Goal: Transaction & Acquisition: Purchase product/service

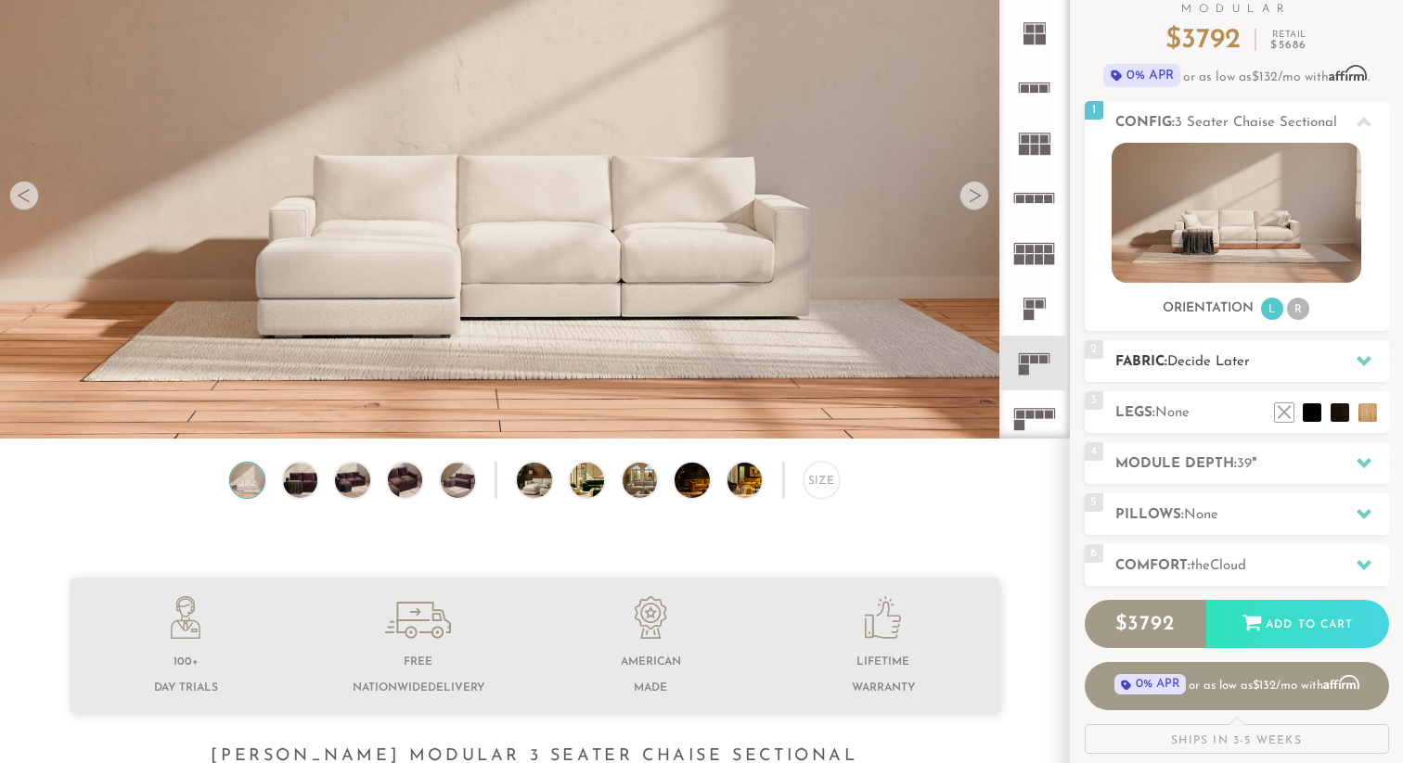
click at [1206, 353] on h2 "Fabric: Decide Later" at bounding box center [1252, 362] width 274 height 21
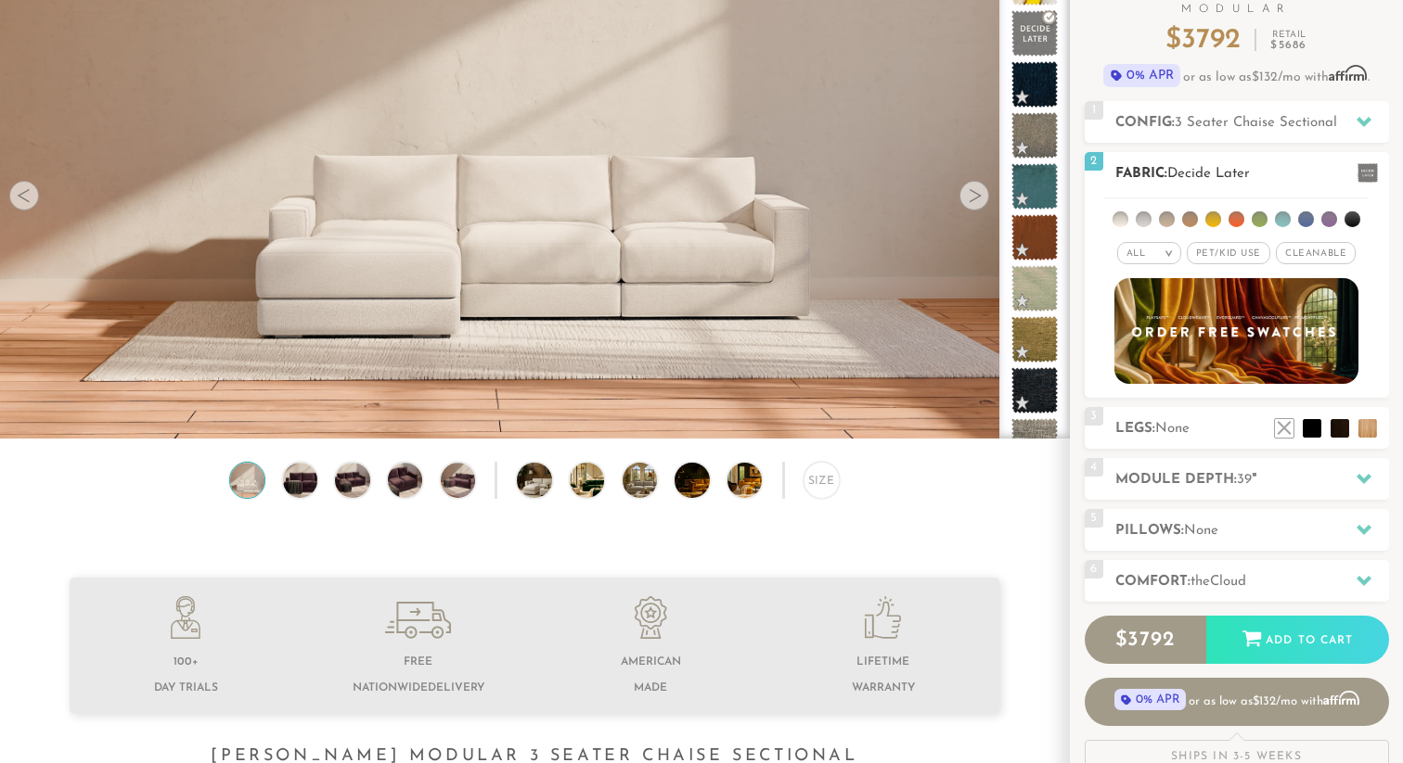
click at [1237, 252] on span "Pet/Kid Use x" at bounding box center [1227, 253] width 83 height 22
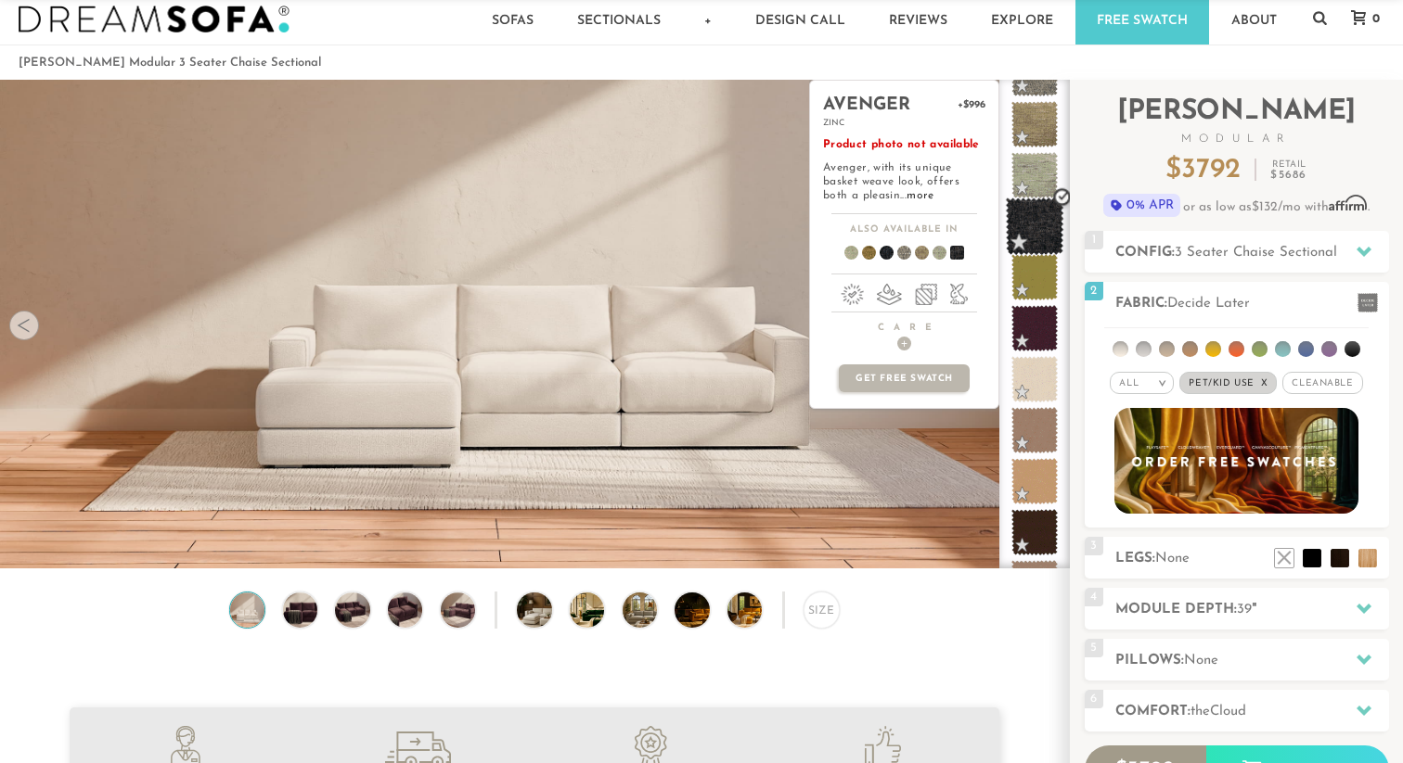
click at [1035, 230] on span at bounding box center [1035, 227] width 58 height 58
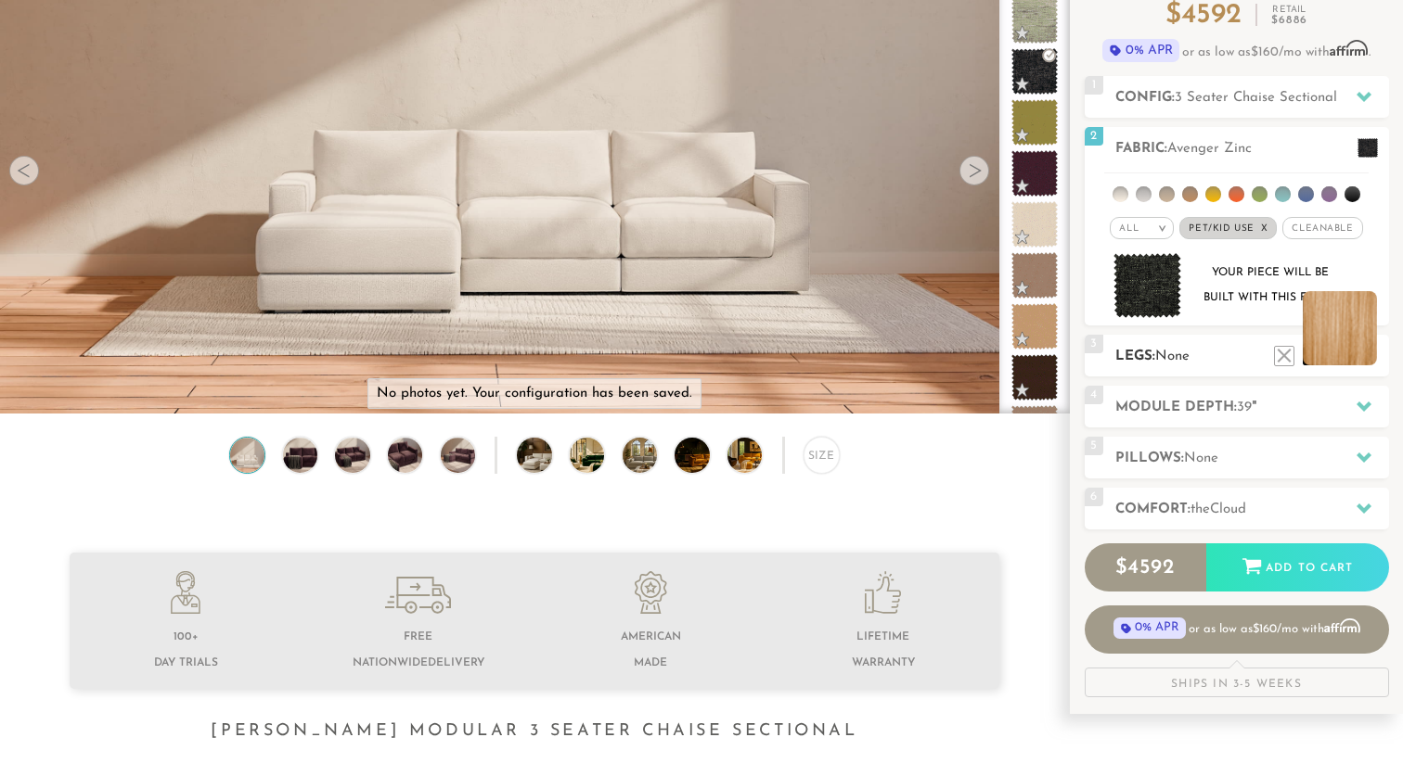
click at [1364, 351] on li at bounding box center [1339, 328] width 74 height 74
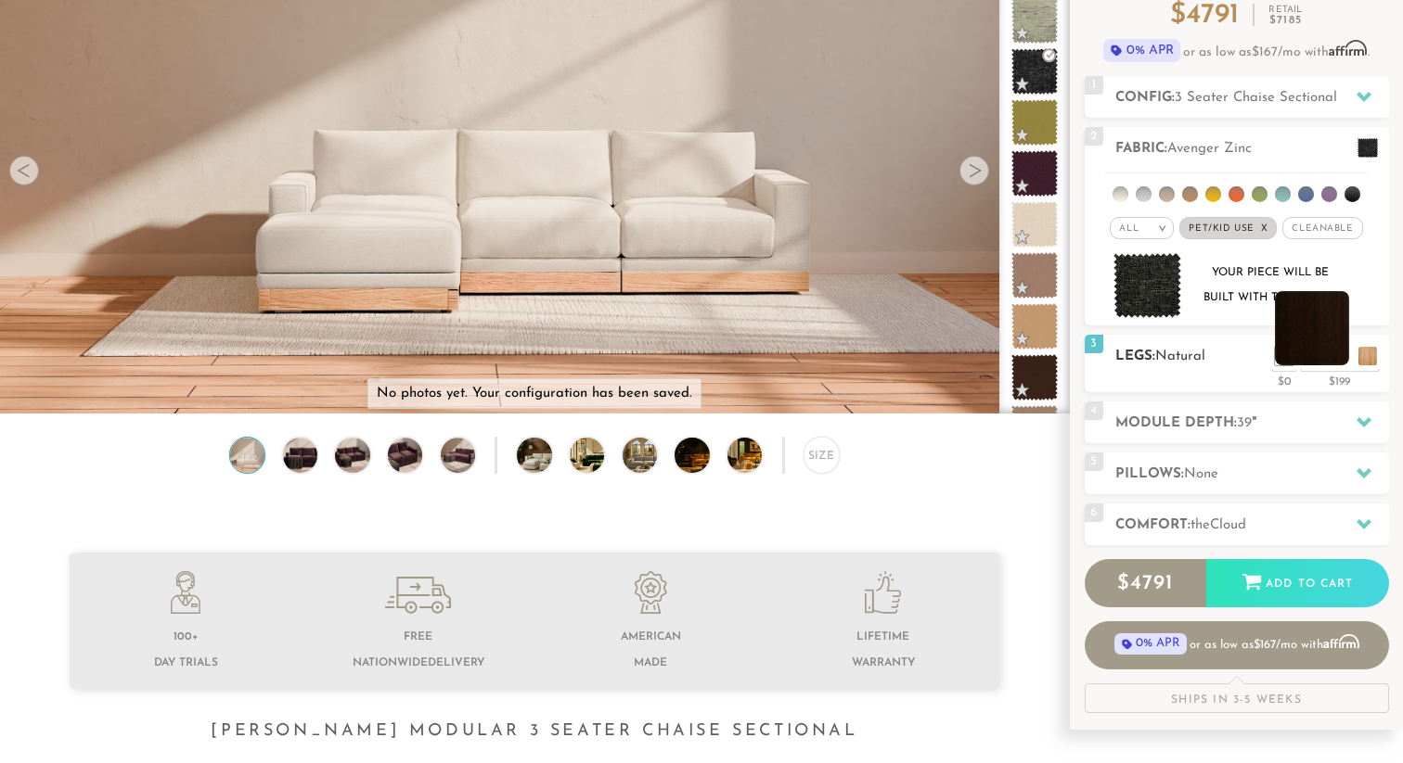
click at [1339, 357] on li at bounding box center [1312, 328] width 74 height 74
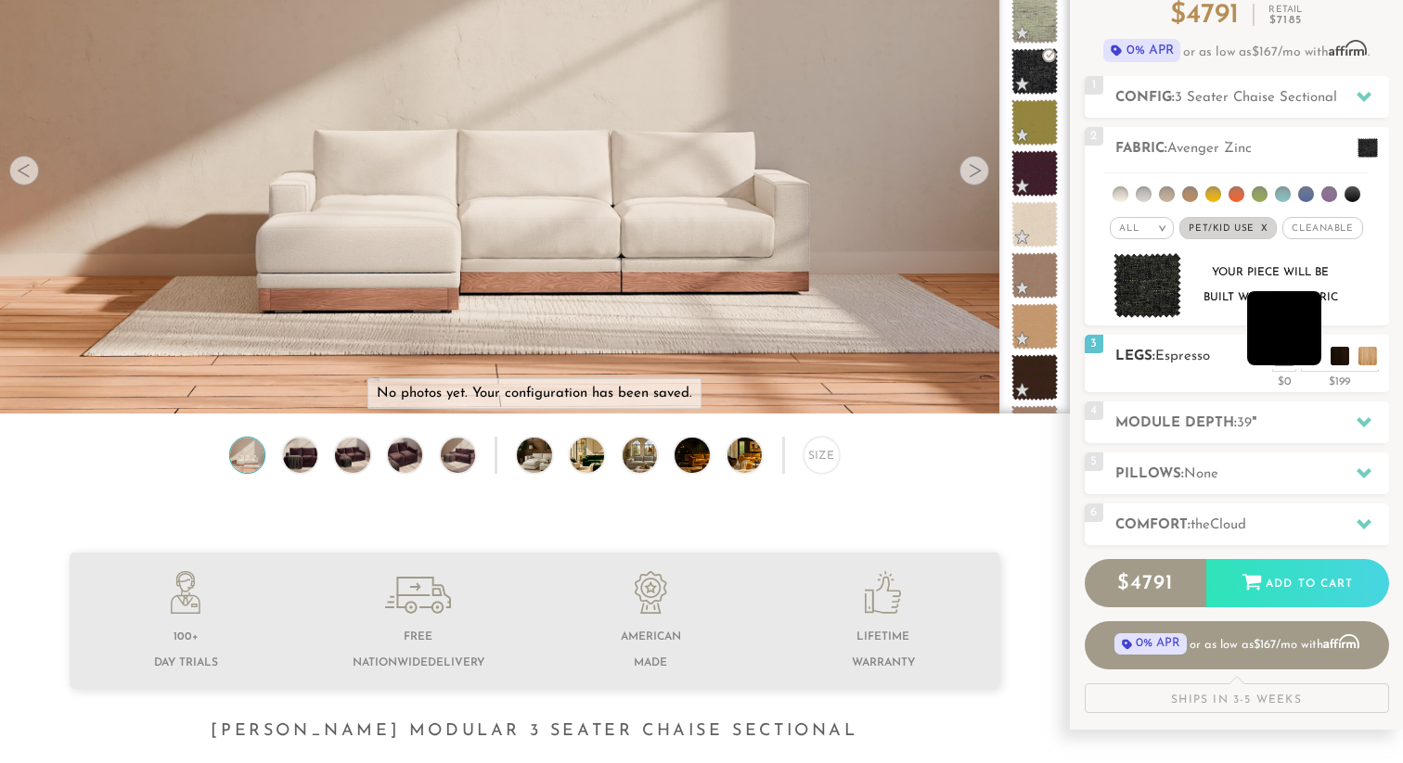
click at [1314, 356] on li at bounding box center [1284, 328] width 74 height 74
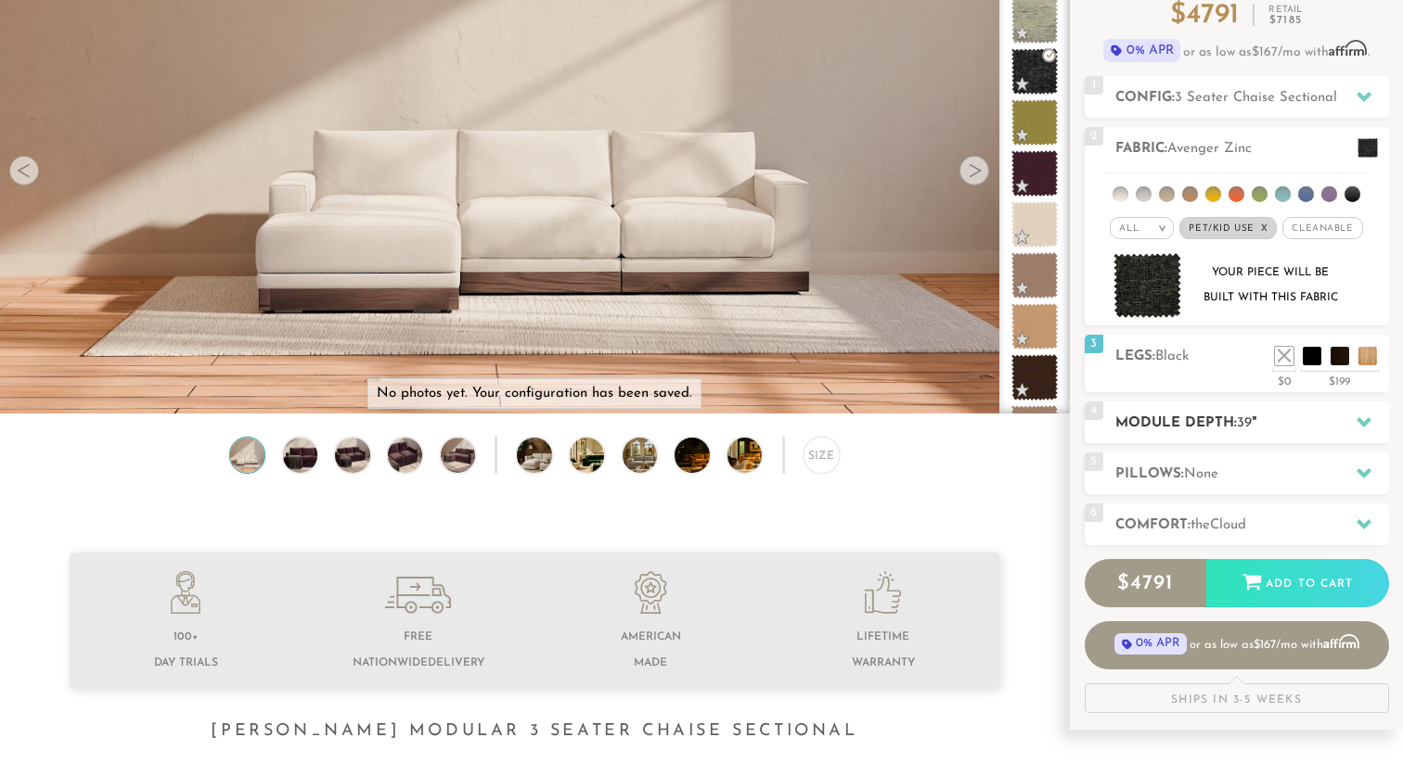
click at [1372, 430] on div at bounding box center [1363, 423] width 39 height 38
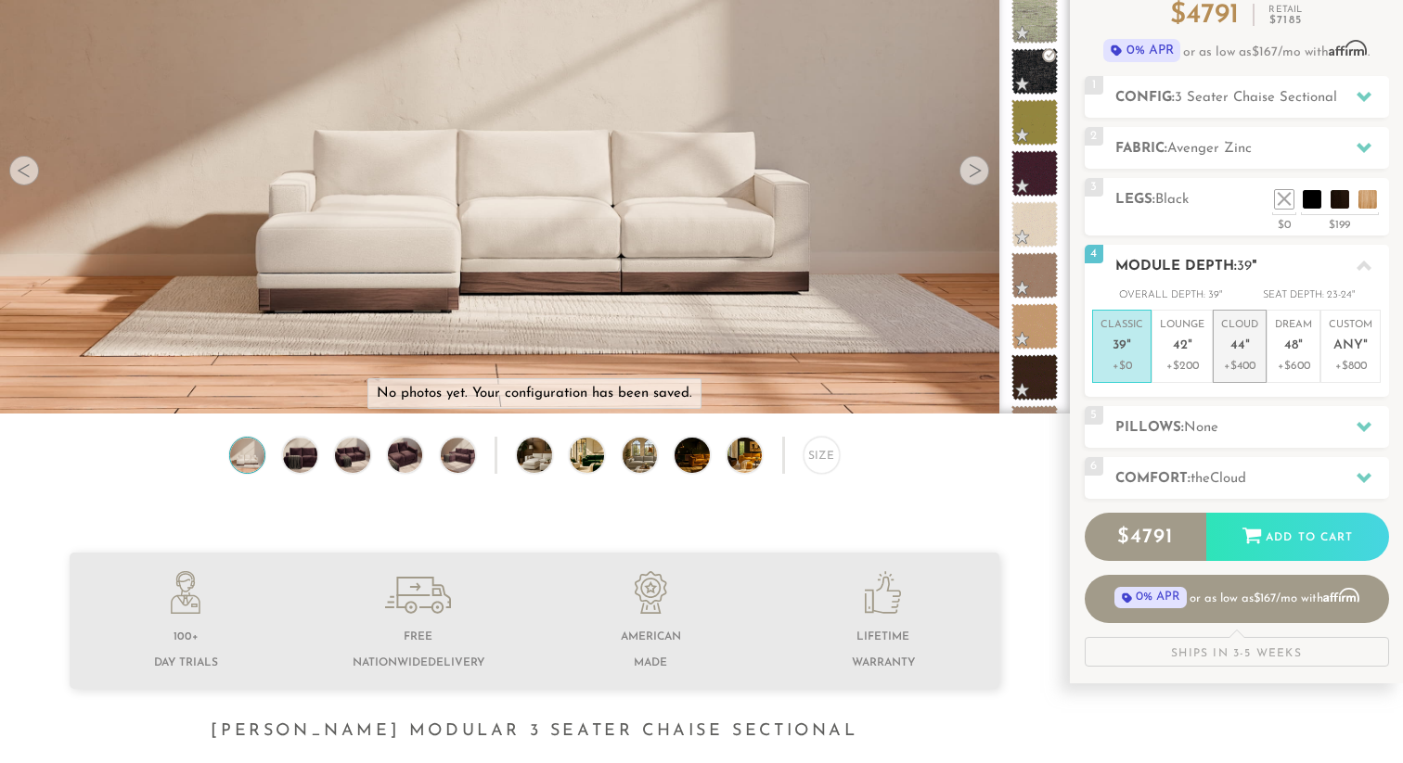
click at [1253, 363] on p "+$400" at bounding box center [1239, 366] width 37 height 17
click at [1365, 270] on icon at bounding box center [1363, 266] width 15 height 15
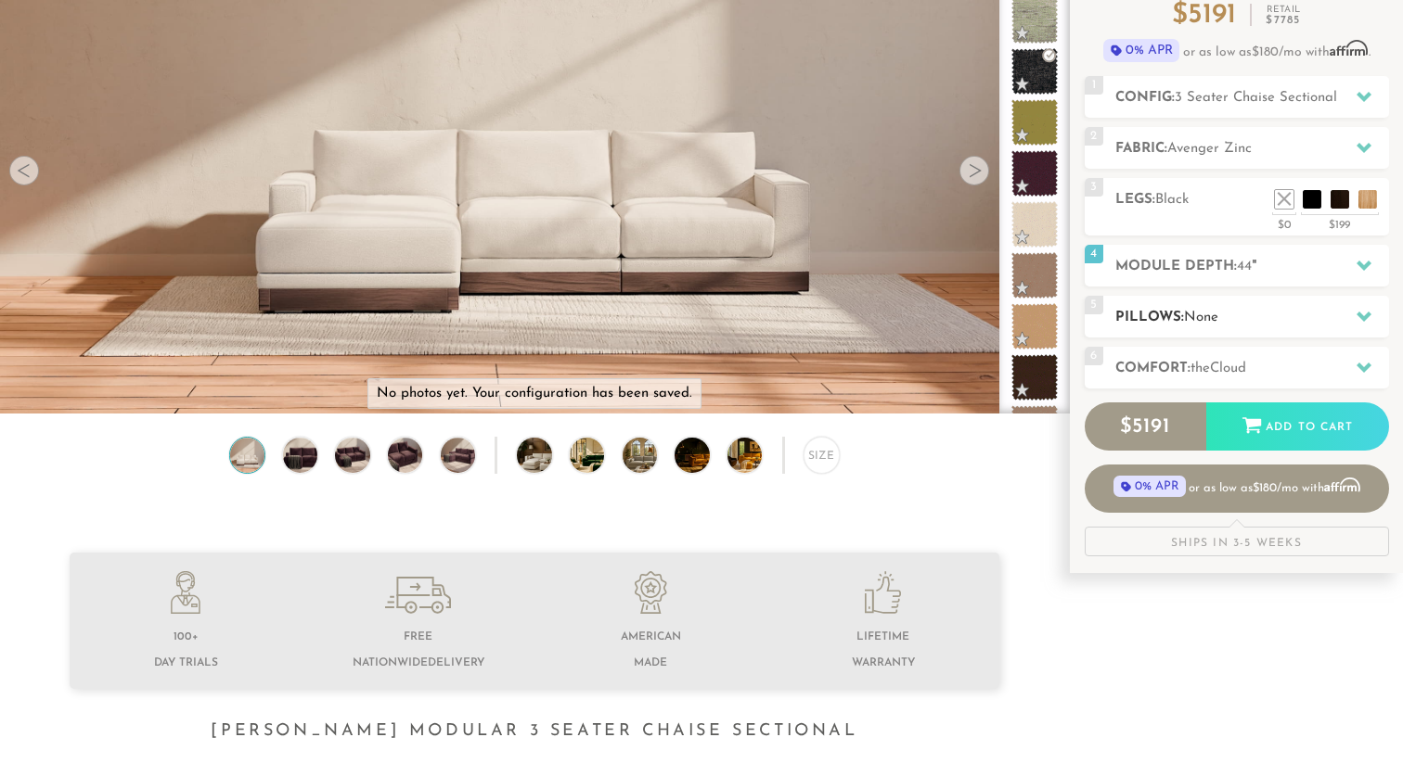
click at [1362, 318] on icon at bounding box center [1363, 317] width 15 height 10
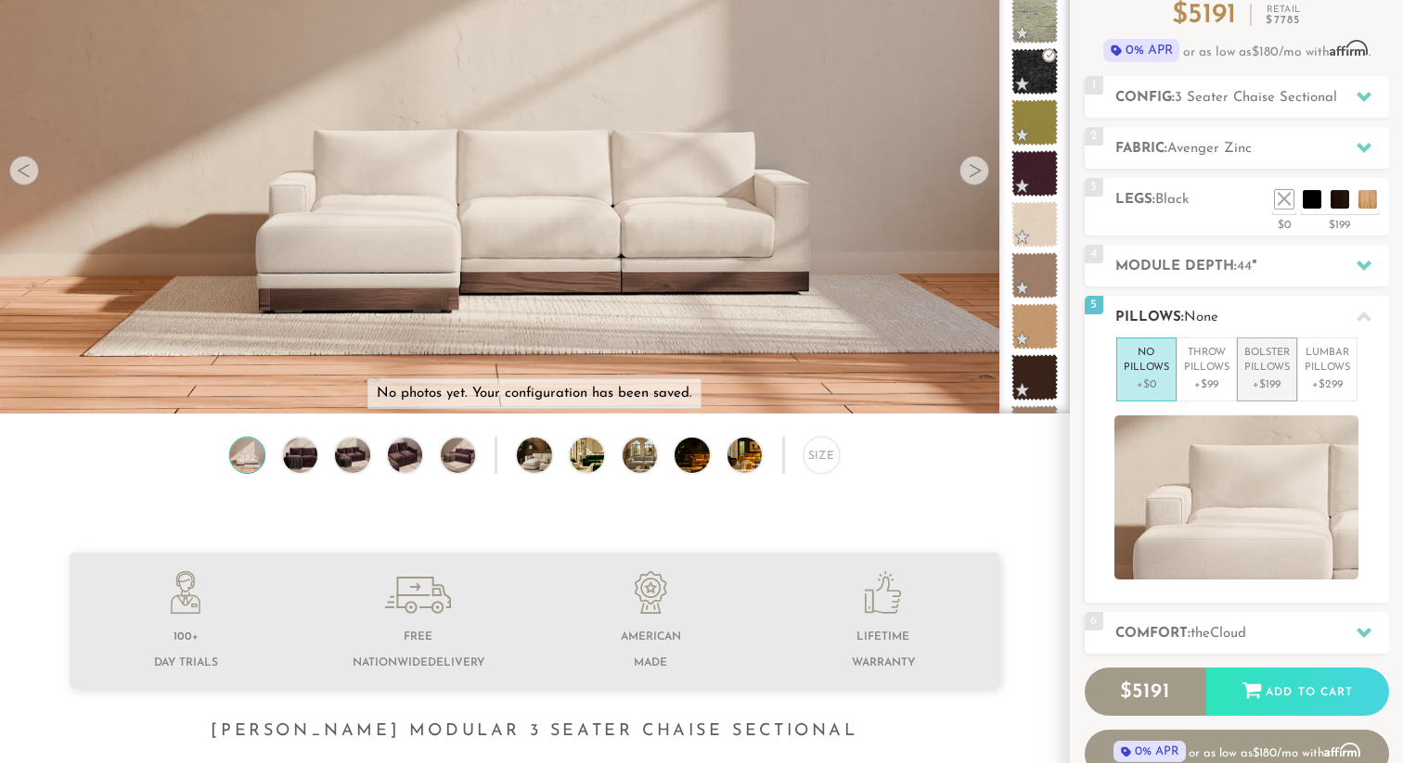
click at [1270, 371] on p "Bolster Pillows" at bounding box center [1266, 361] width 45 height 31
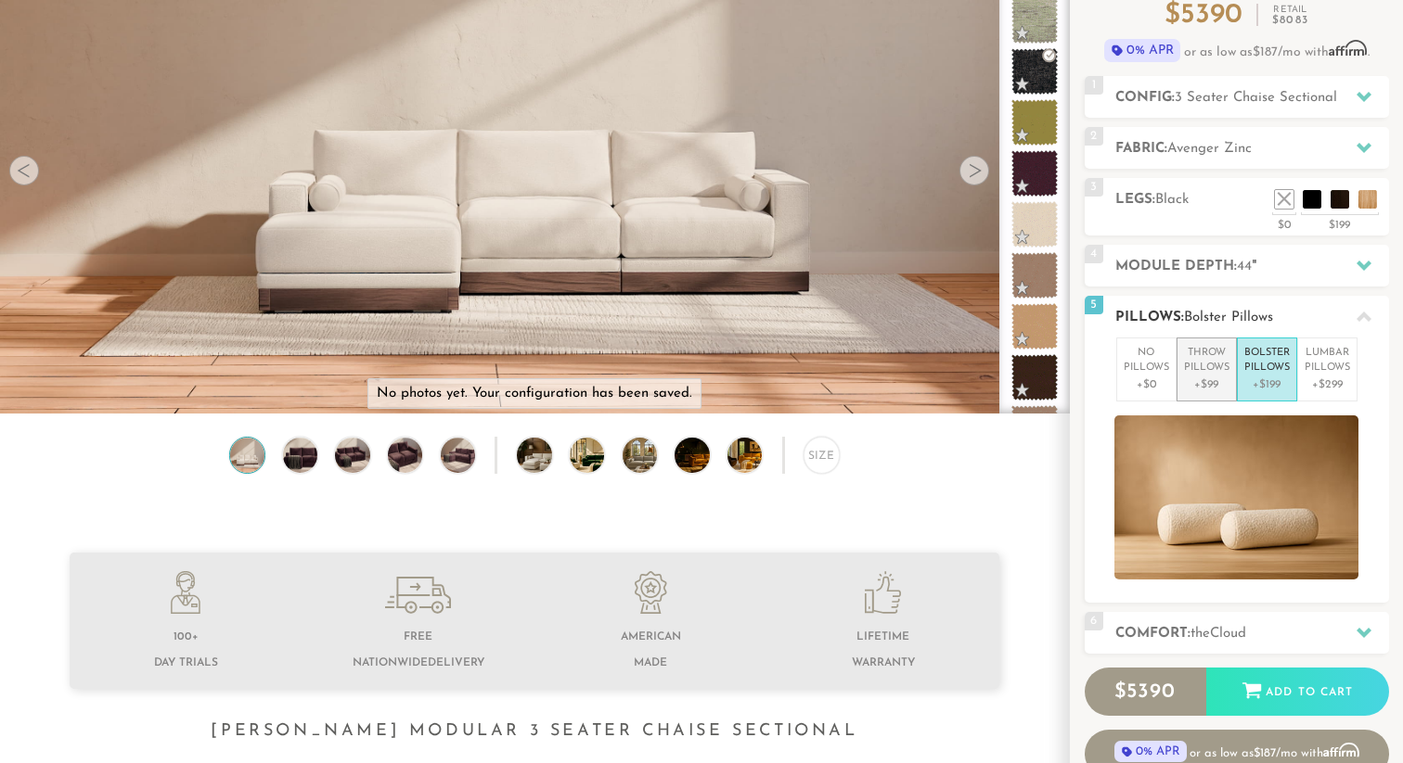
click at [1209, 371] on p "Throw Pillows" at bounding box center [1206, 361] width 45 height 31
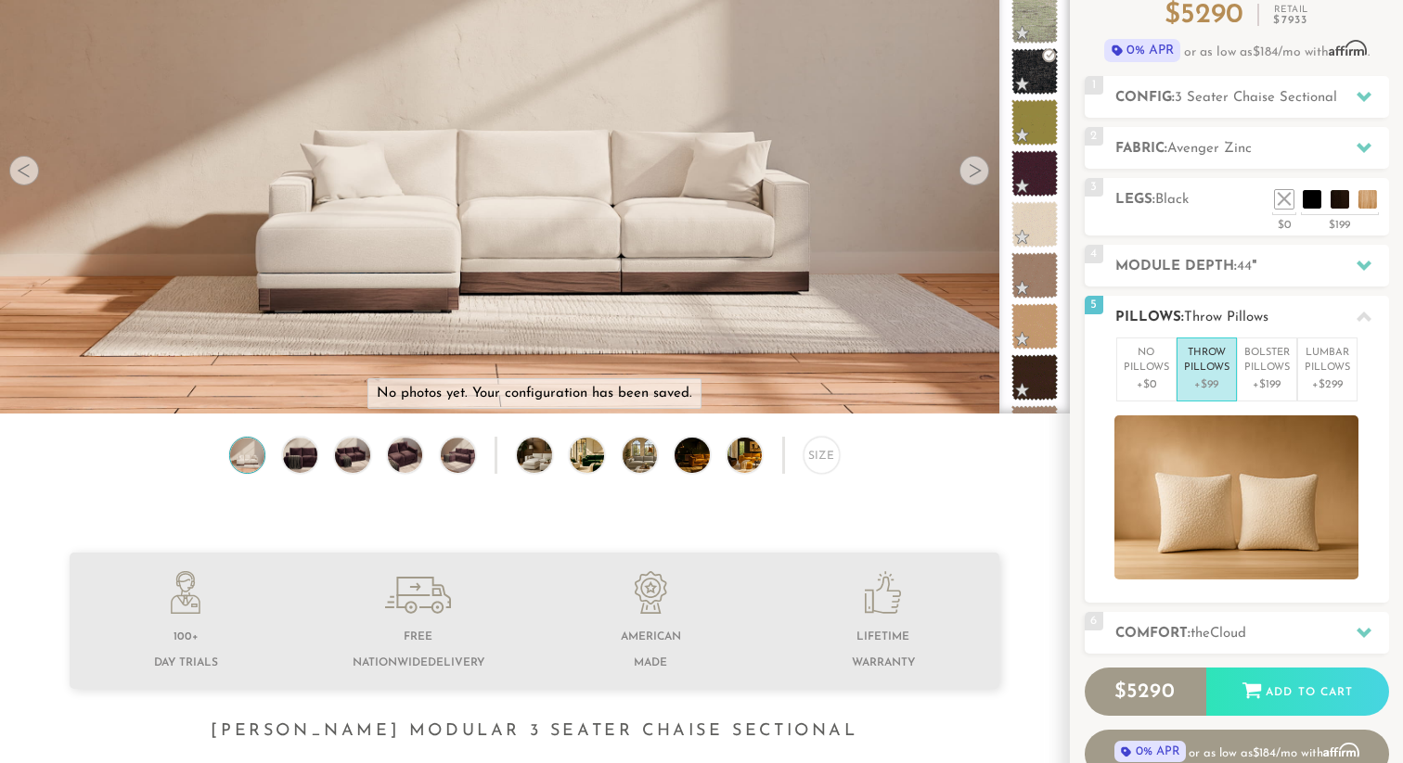
click at [1363, 319] on icon at bounding box center [1363, 317] width 15 height 15
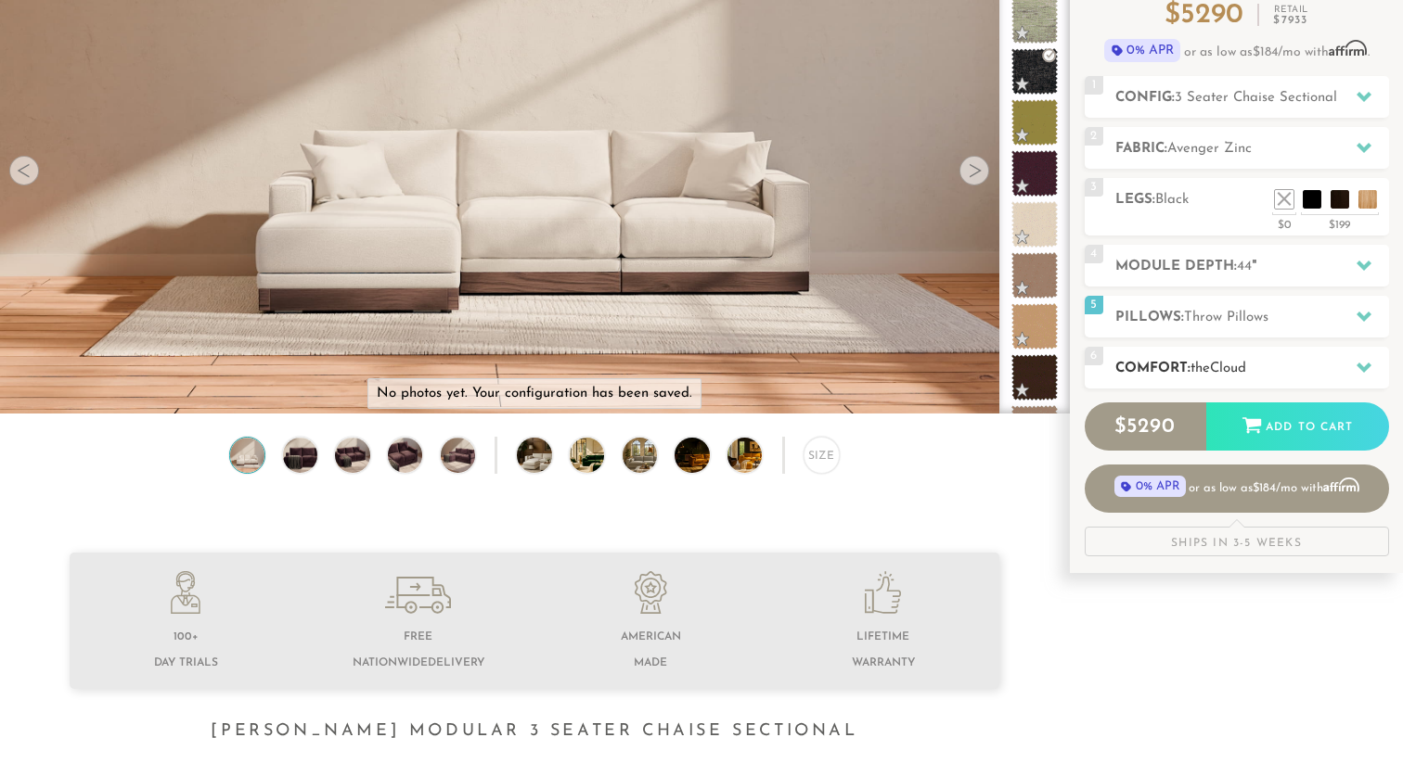
click at [1369, 366] on icon at bounding box center [1363, 367] width 15 height 15
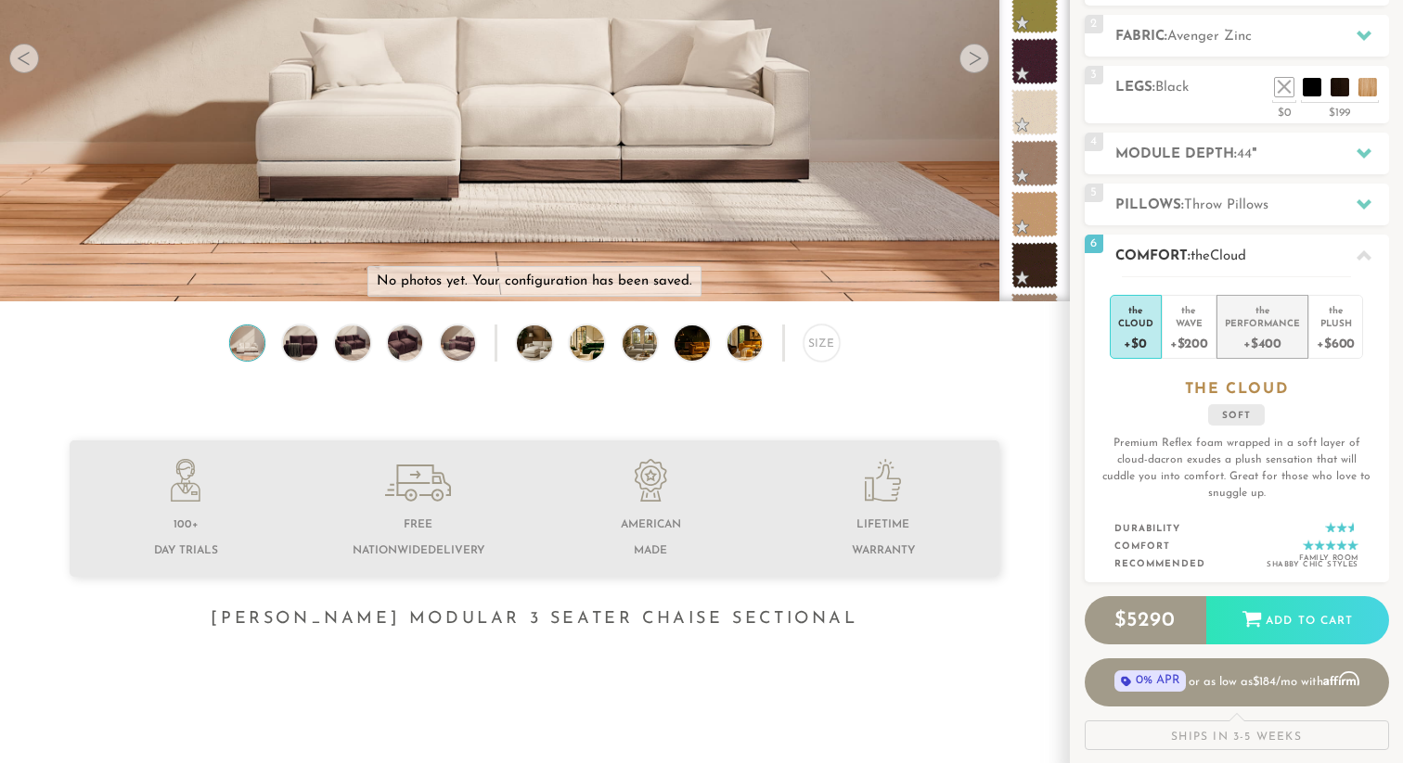
scroll to position [305, 0]
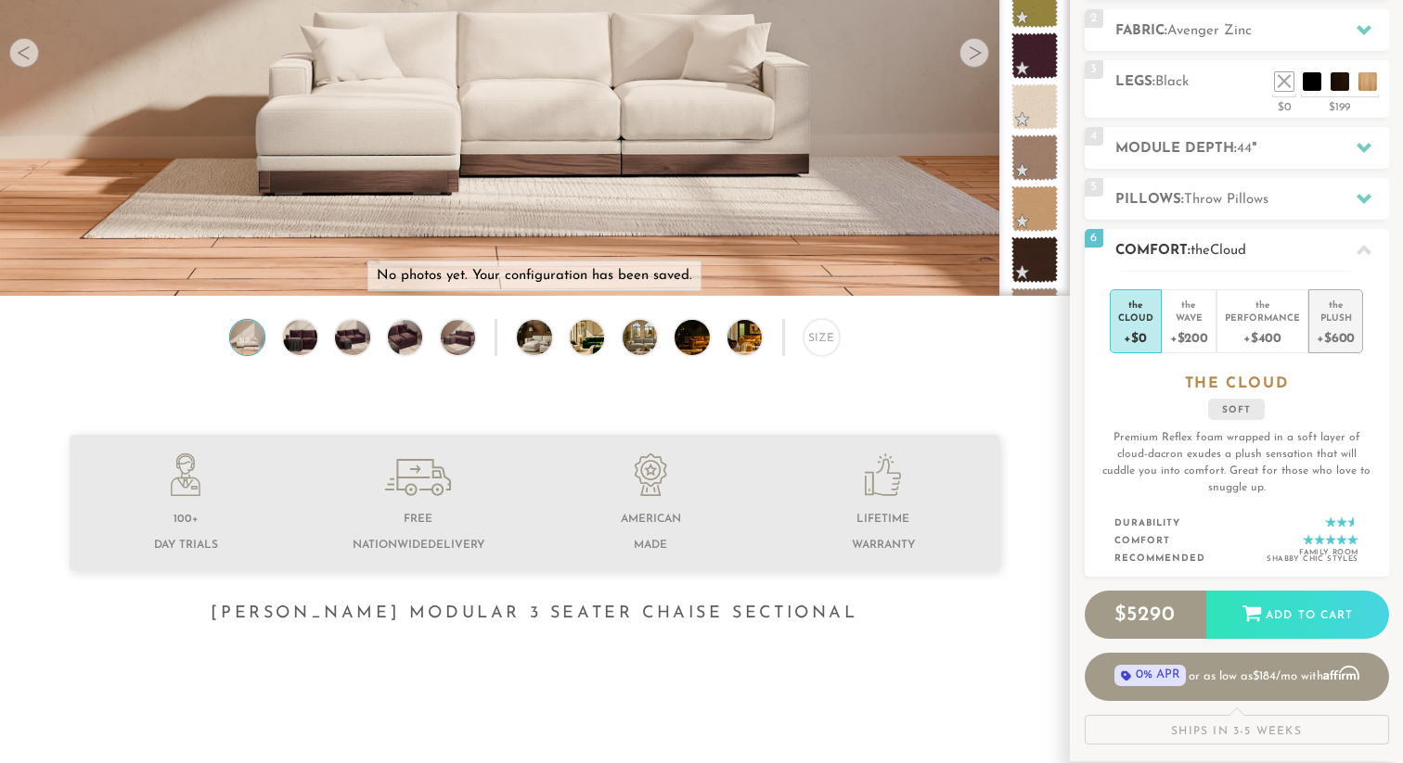
click at [1337, 335] on div "+$600" at bounding box center [1335, 337] width 38 height 27
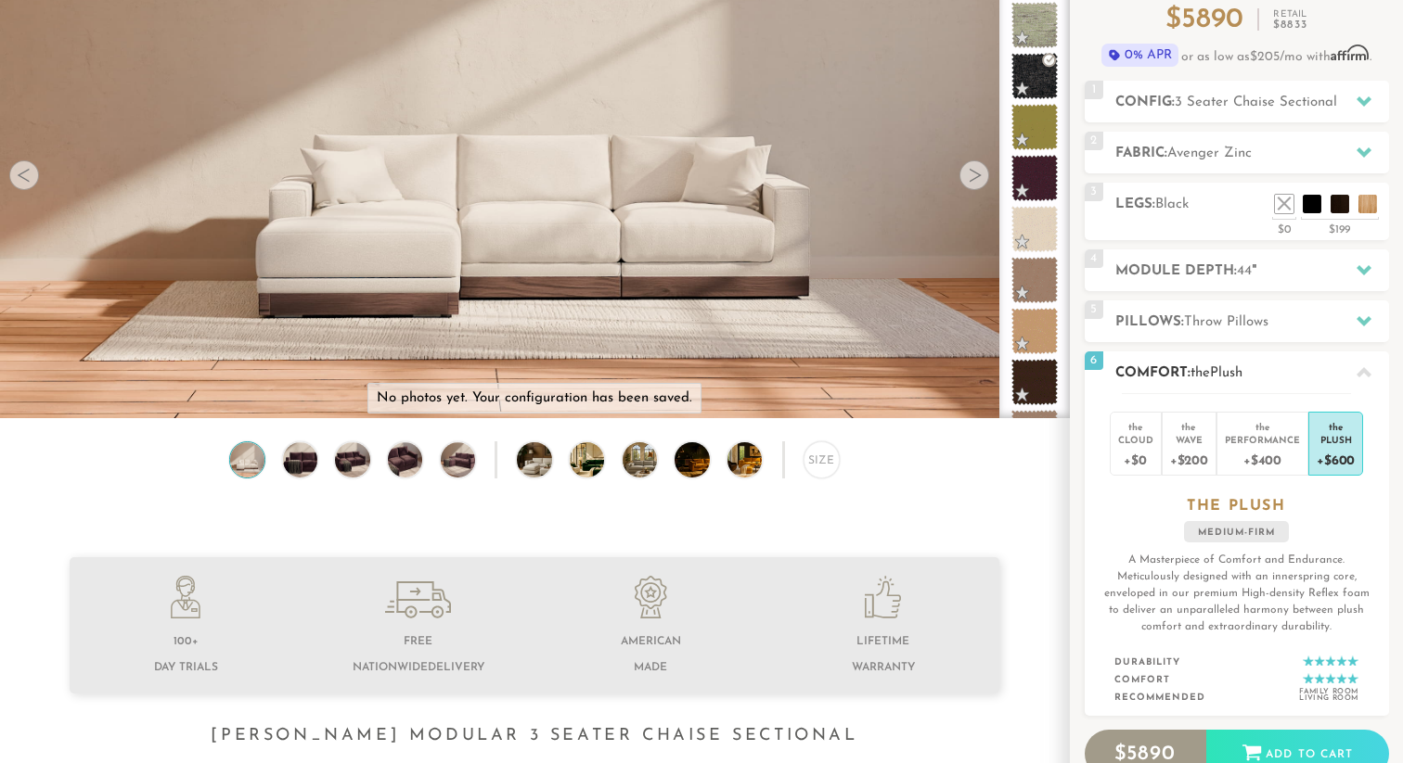
scroll to position [95, 0]
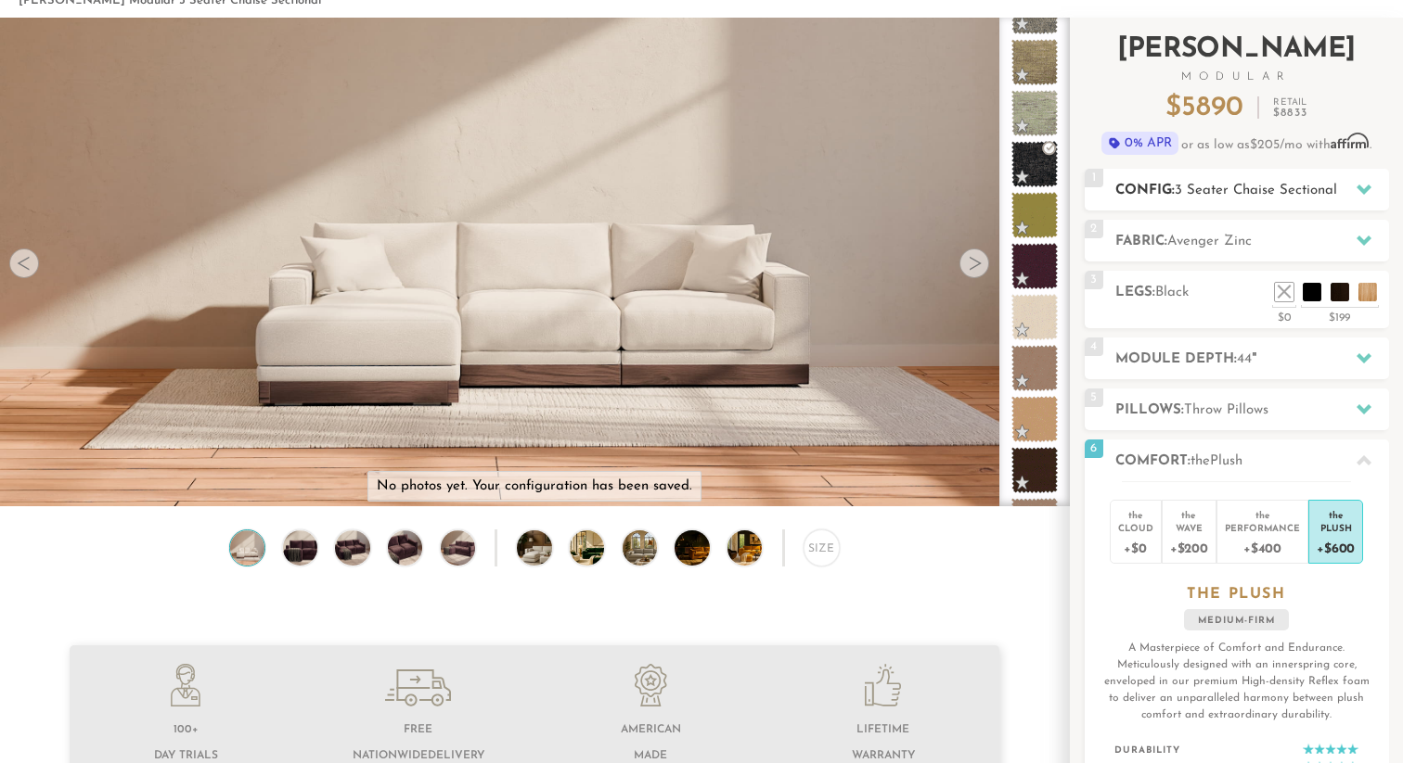
click at [1246, 188] on span "3 Seater Chaise Sectional" at bounding box center [1255, 191] width 162 height 14
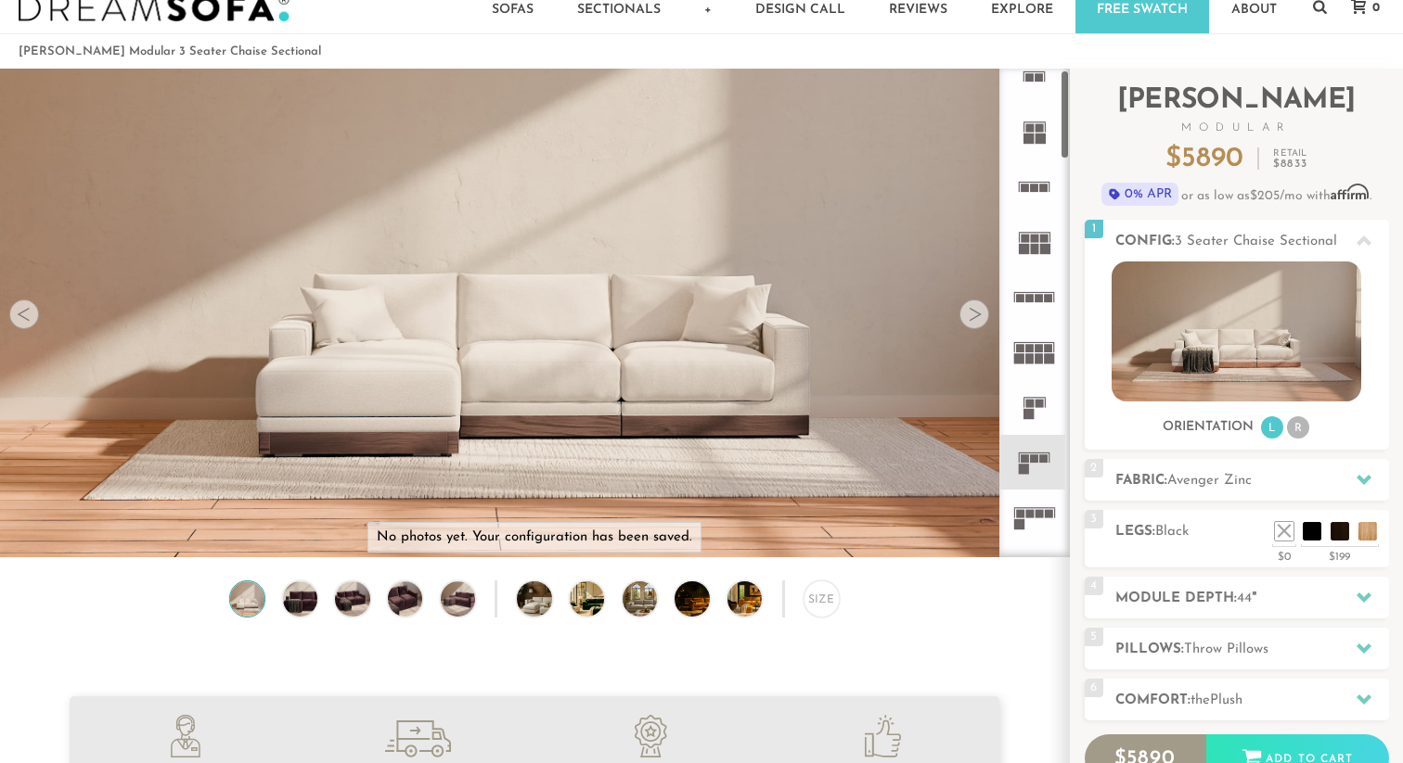
scroll to position [25, 0]
click at [1061, 121] on div at bounding box center [1034, 313] width 71 height 489
click at [1038, 397] on rect at bounding box center [1039, 398] width 8 height 8
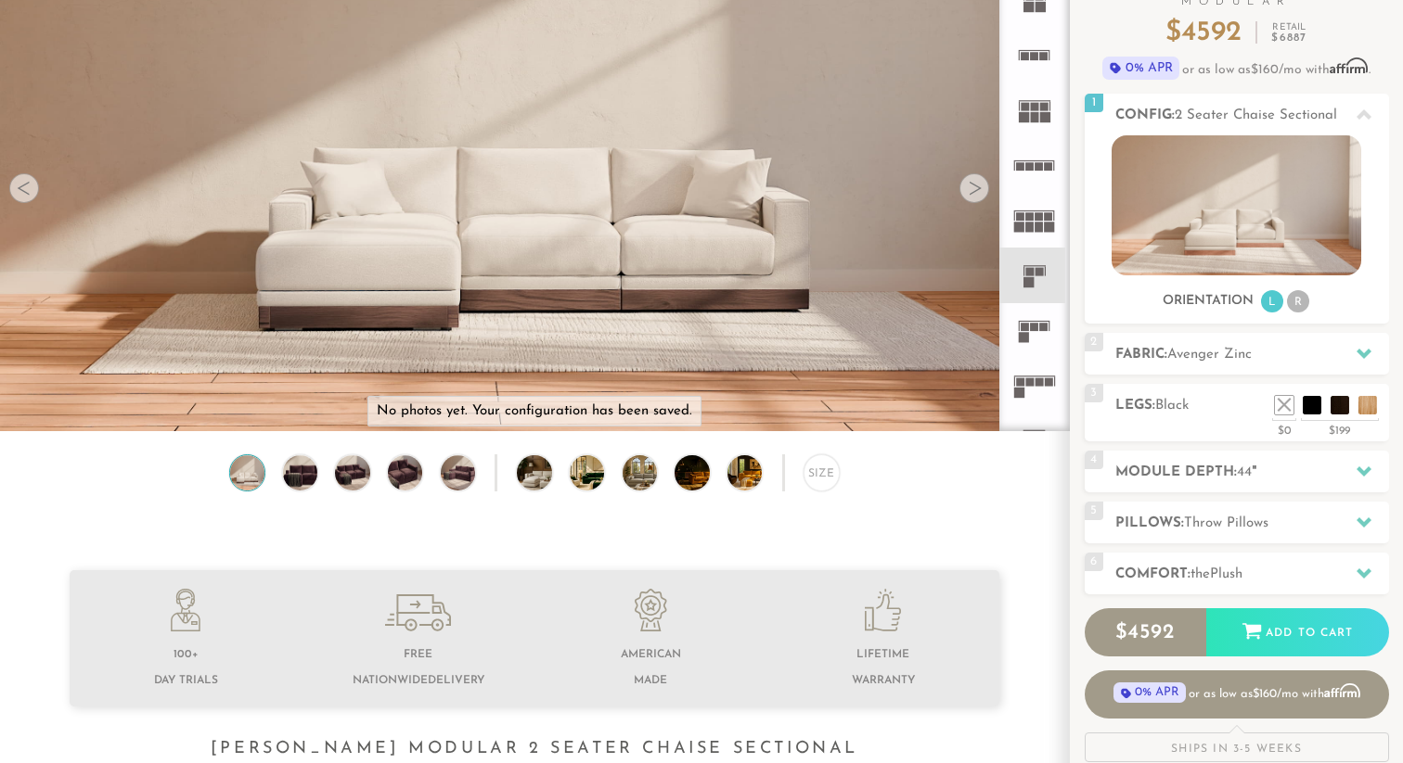
scroll to position [172, 0]
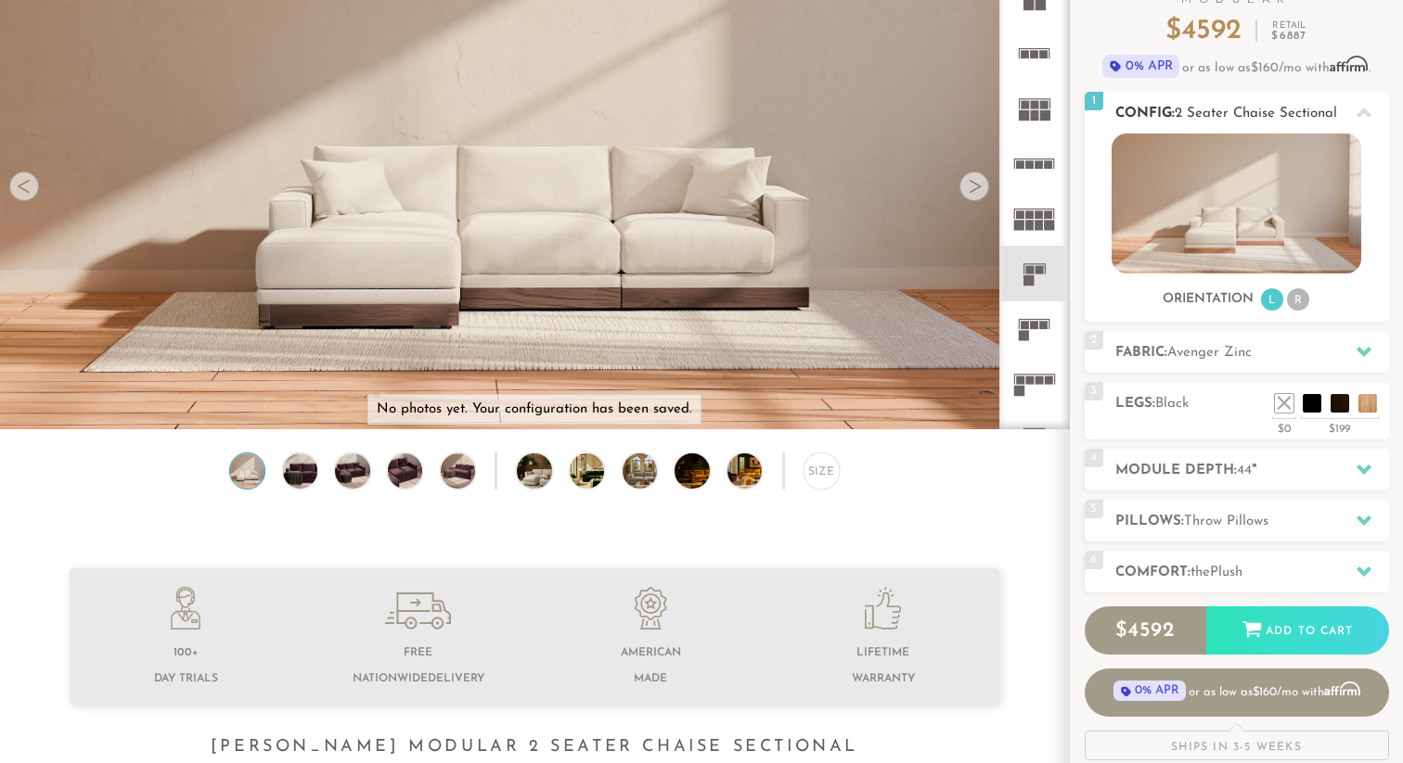
click at [1364, 110] on icon at bounding box center [1363, 113] width 15 height 10
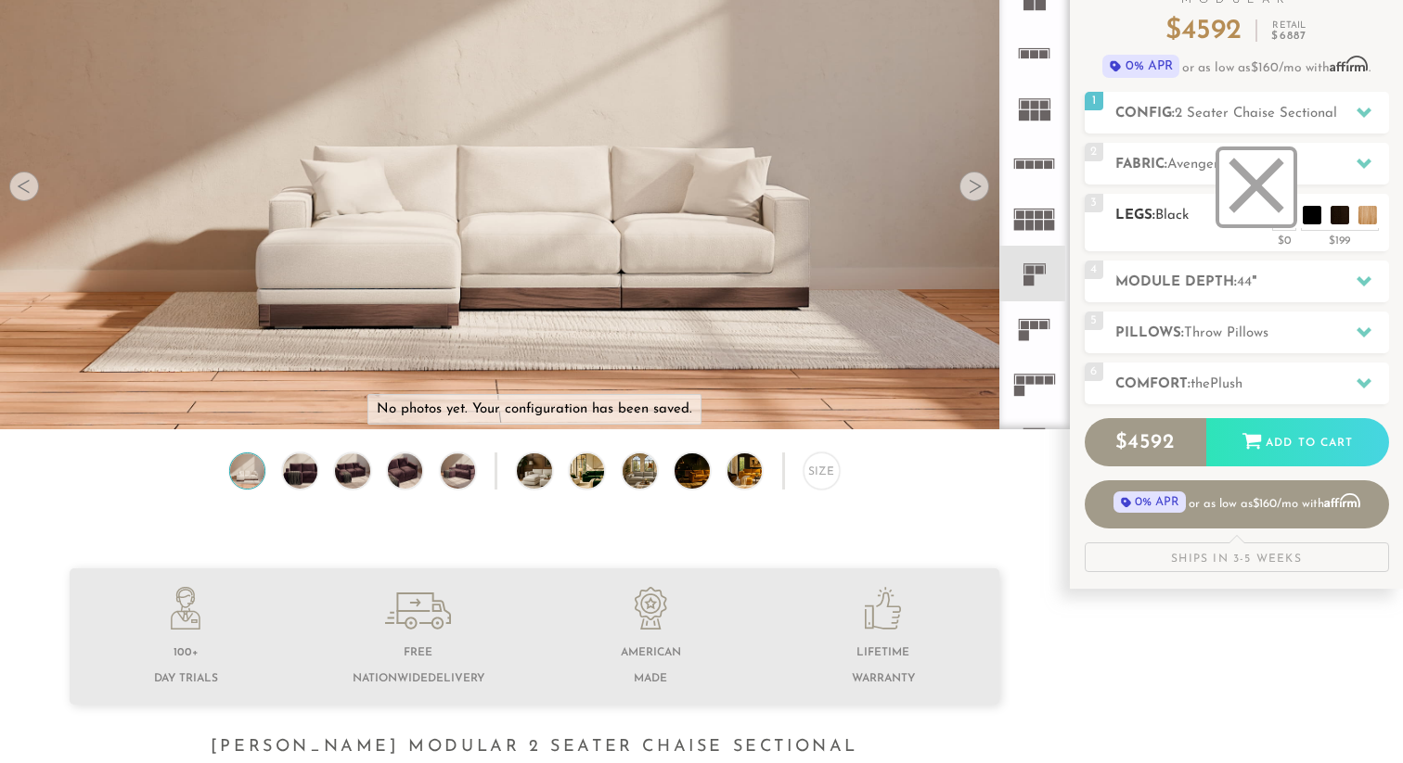
click at [1287, 217] on li at bounding box center [1256, 187] width 74 height 74
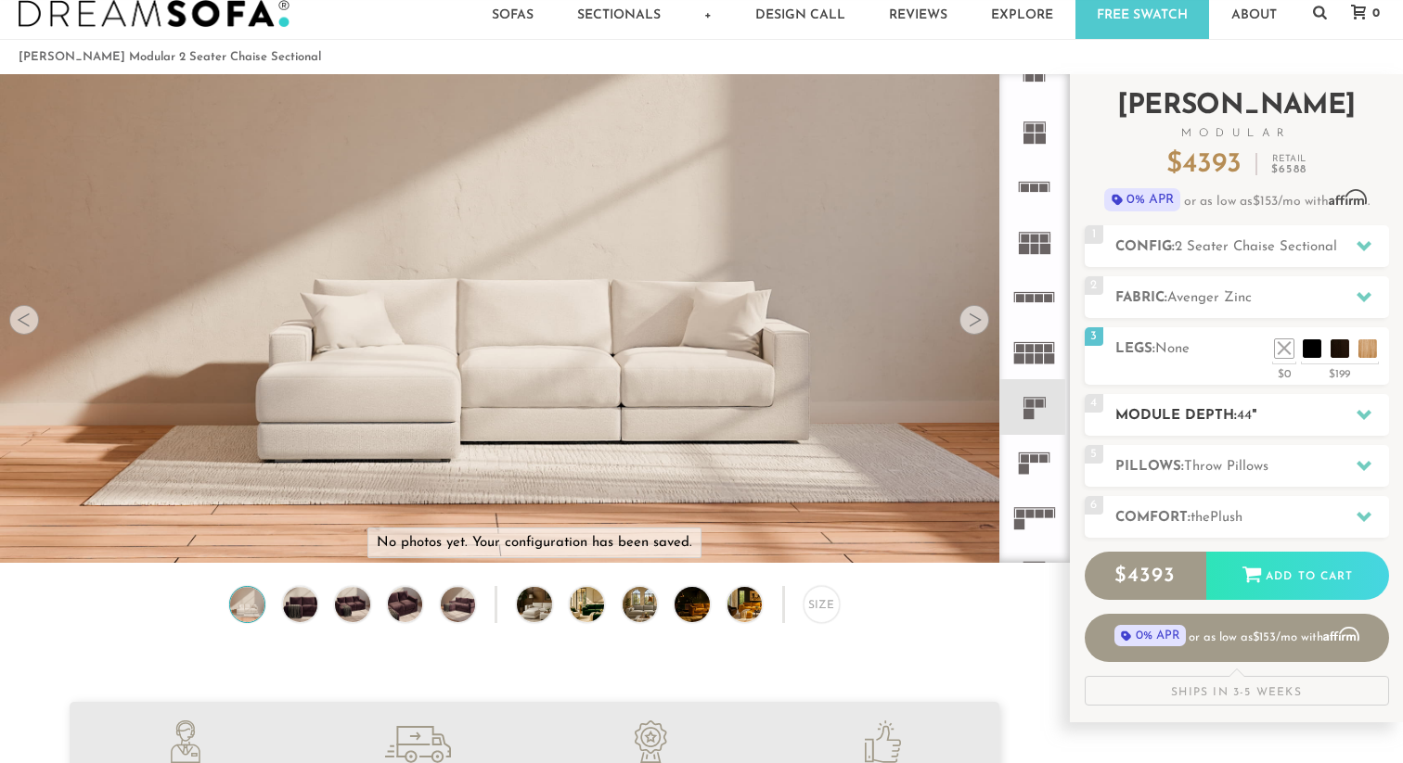
scroll to position [0, 0]
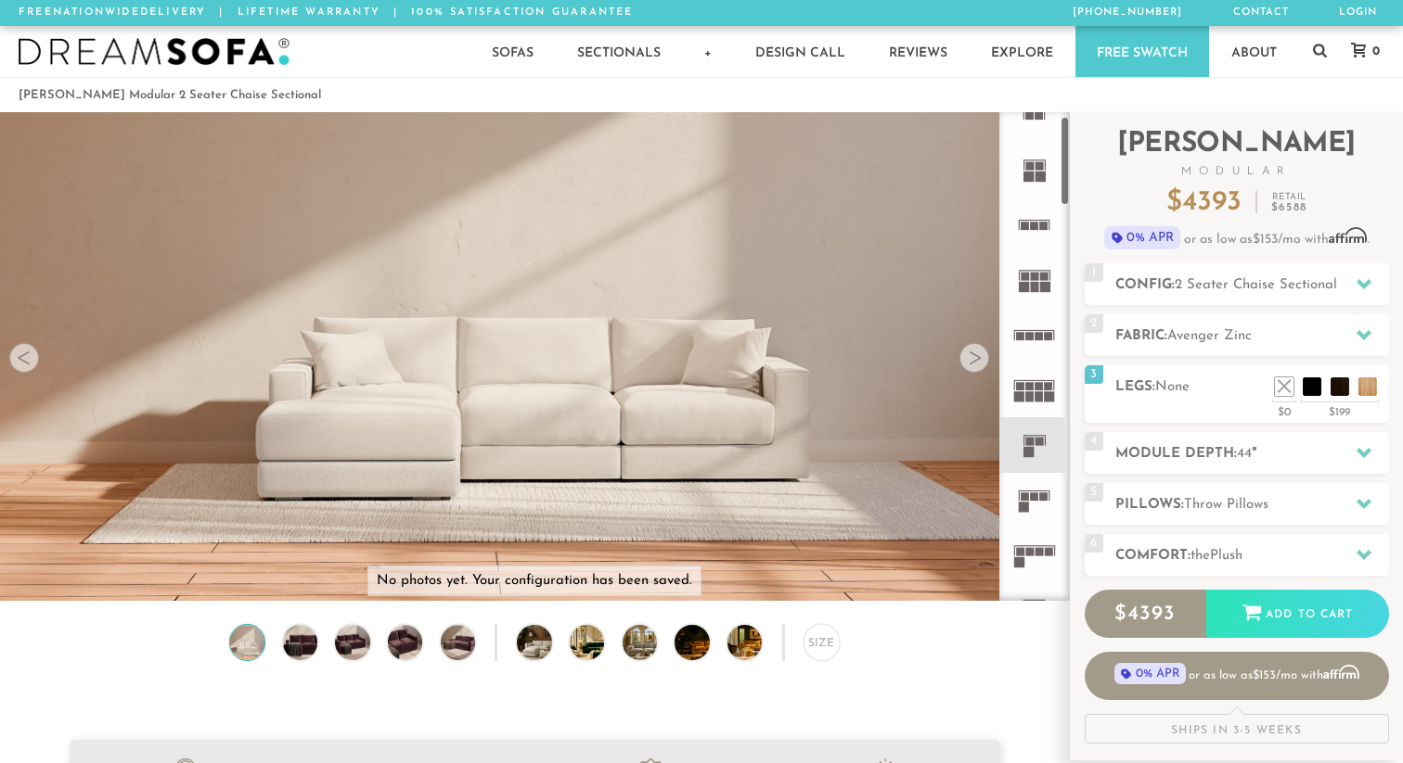
click at [1035, 445] on icon at bounding box center [1034, 444] width 55 height 55
